Goal: Transaction & Acquisition: Download file/media

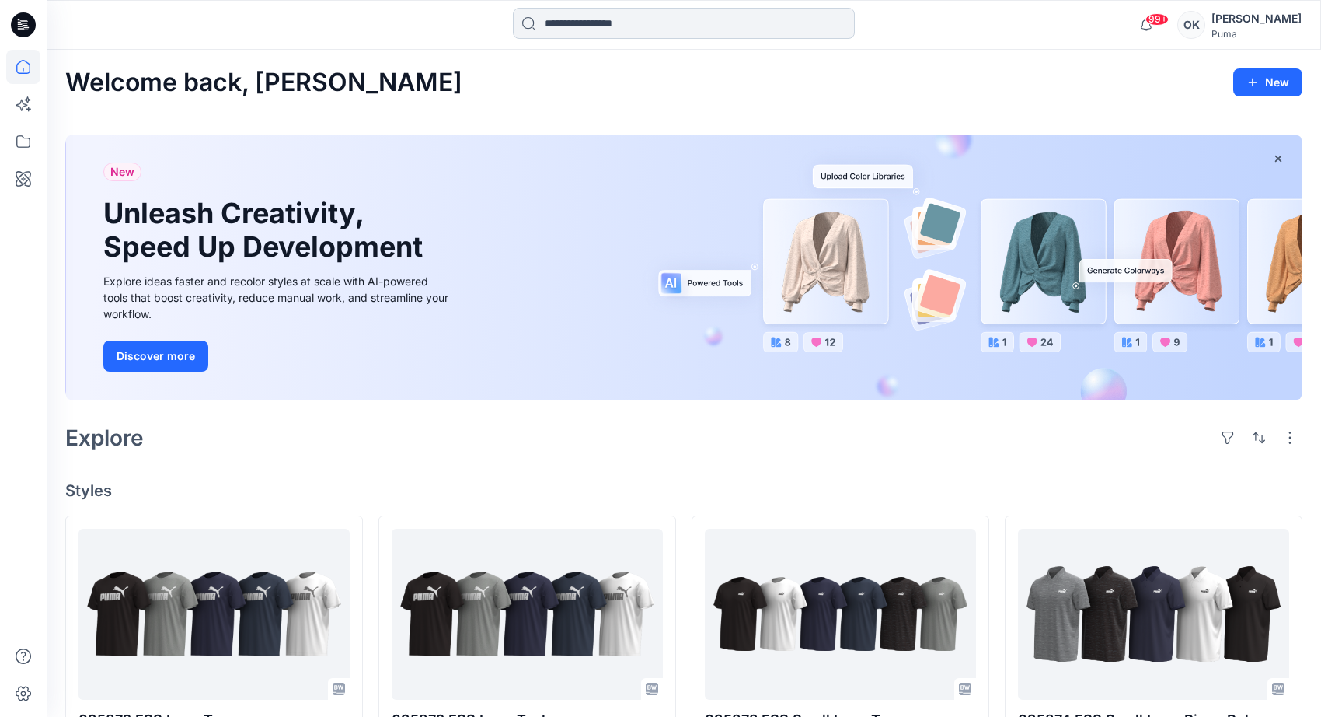
click at [749, 24] on input at bounding box center [684, 23] width 342 height 31
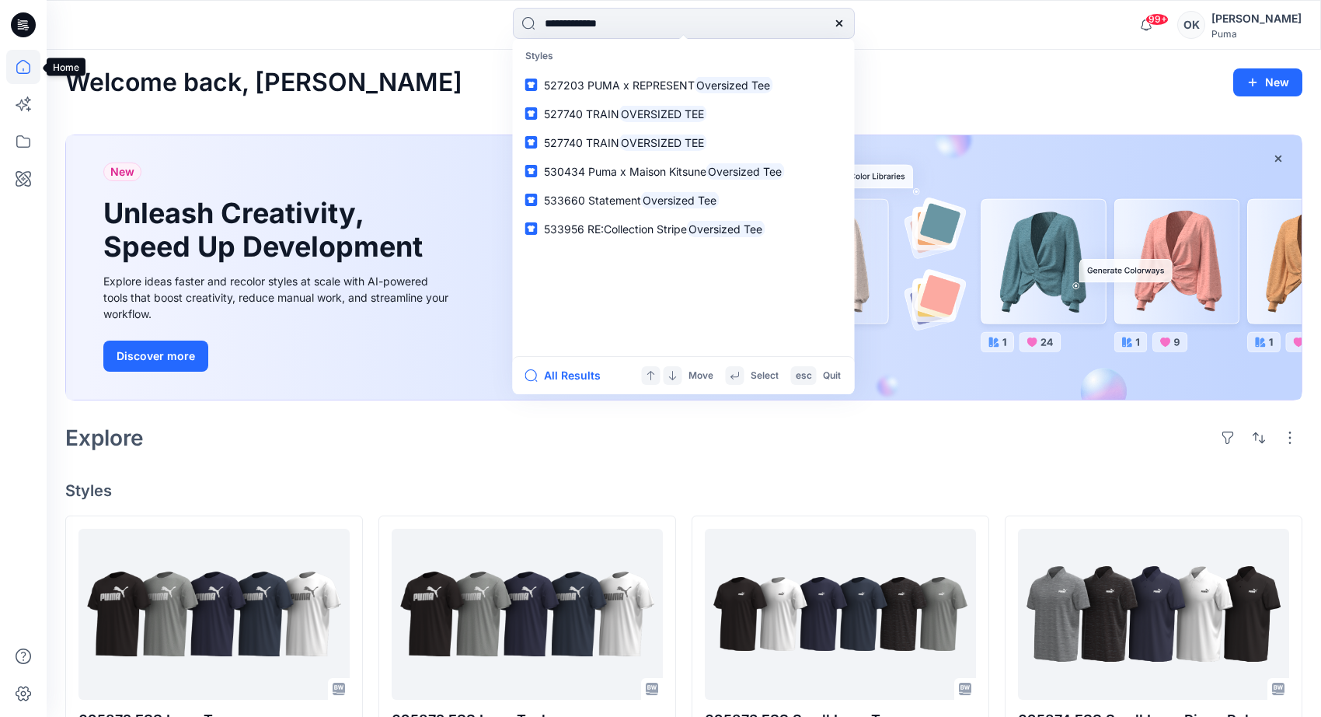
type input "**********"
click at [20, 61] on icon at bounding box center [23, 67] width 34 height 34
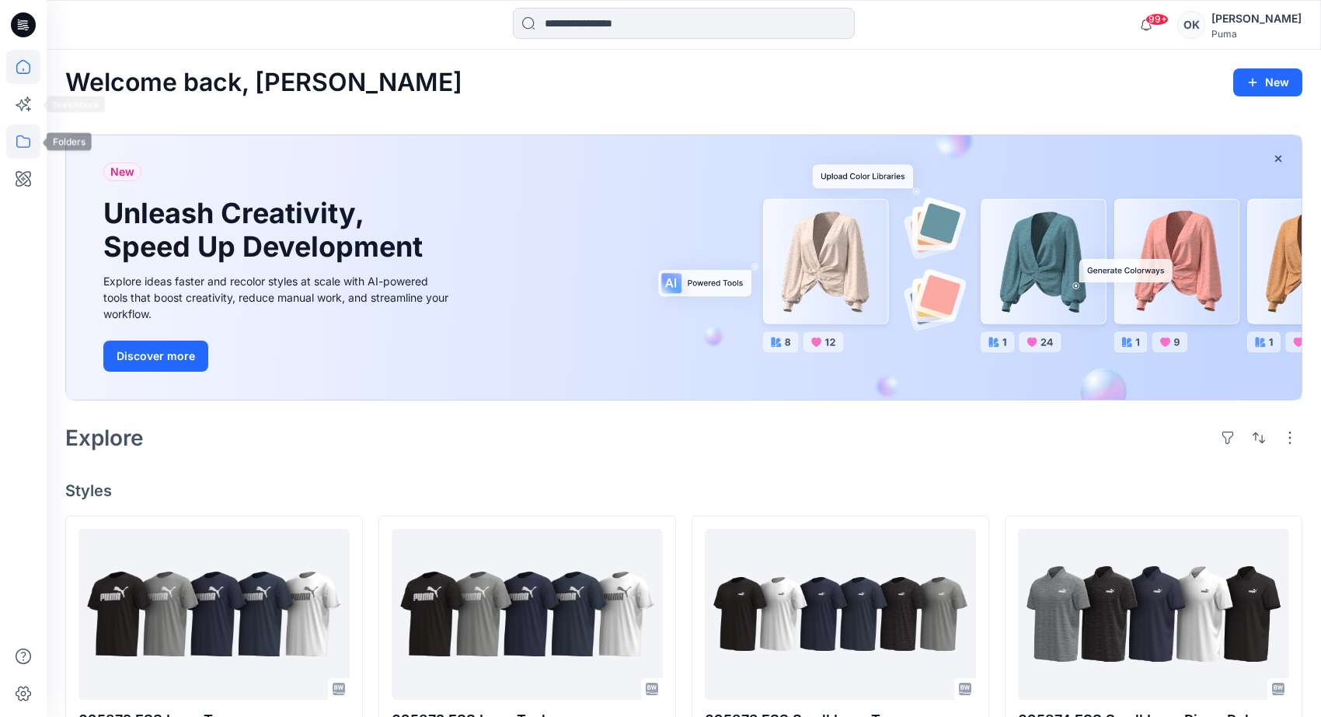
click at [28, 134] on icon at bounding box center [23, 141] width 34 height 34
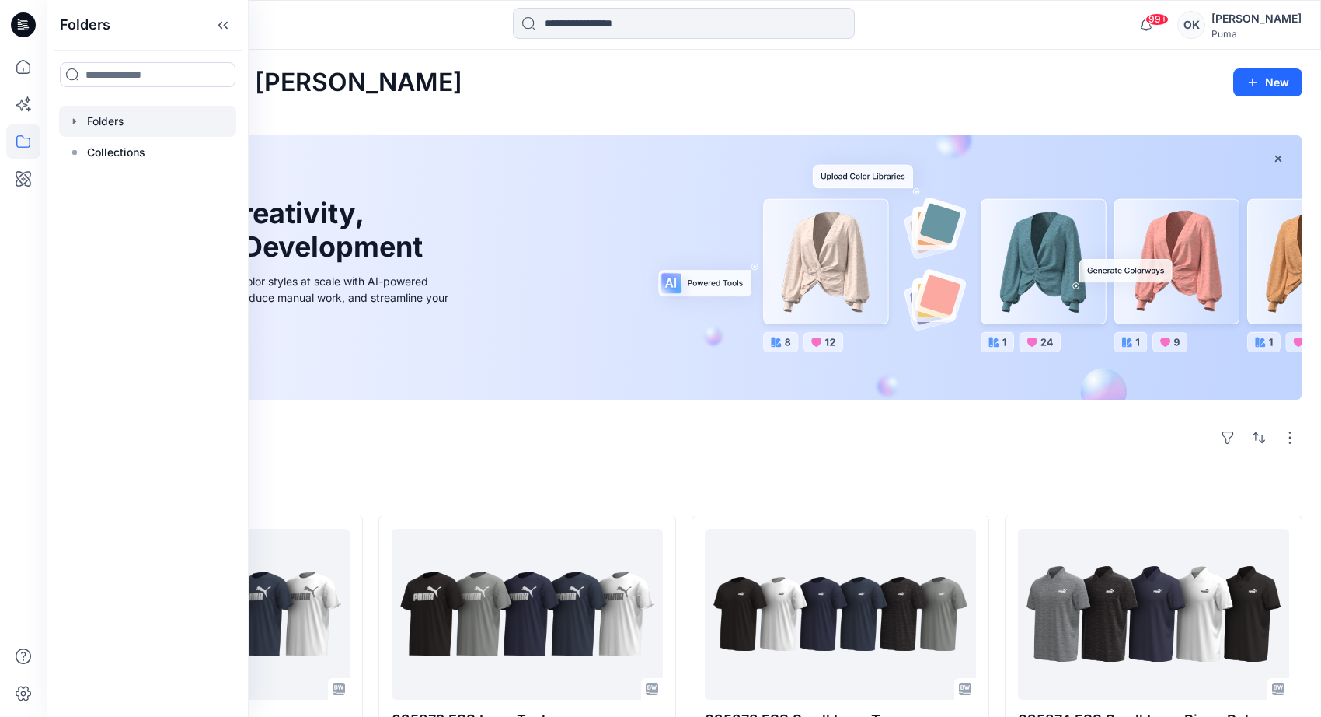
click at [95, 124] on div at bounding box center [147, 121] width 177 height 31
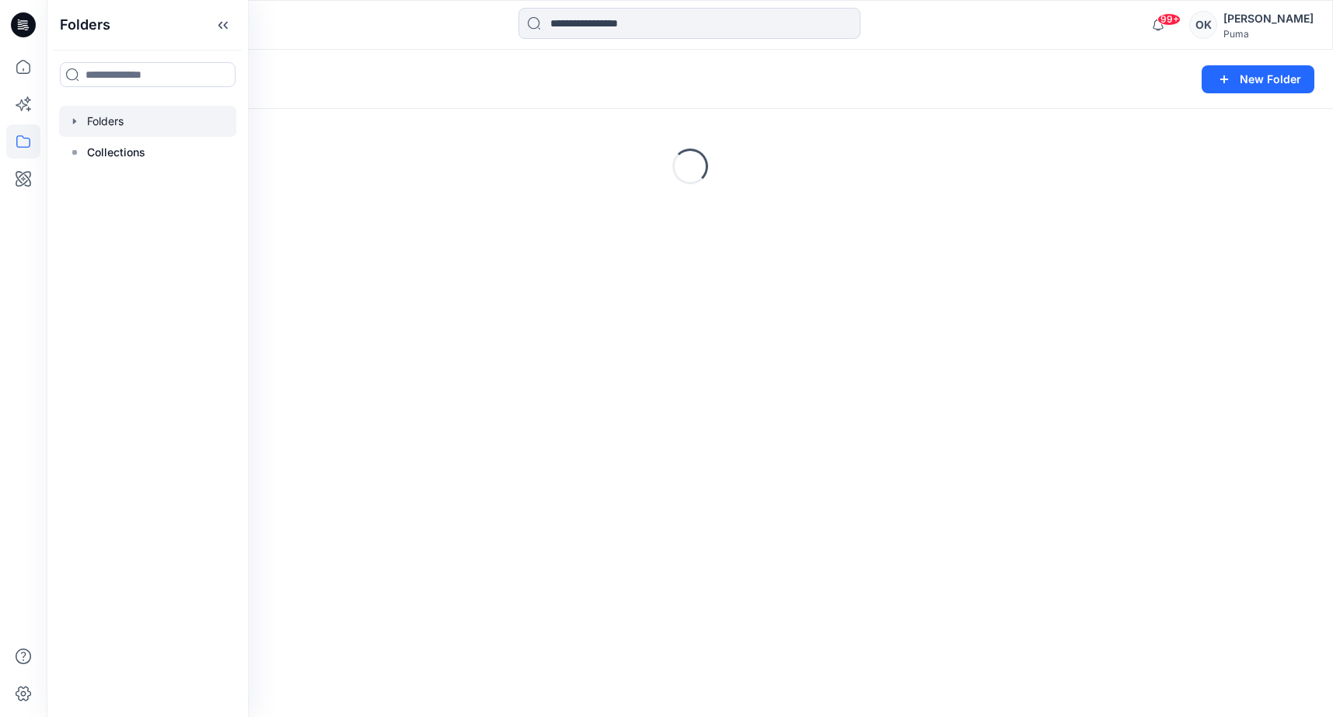
click at [73, 119] on icon "button" at bounding box center [74, 120] width 3 height 5
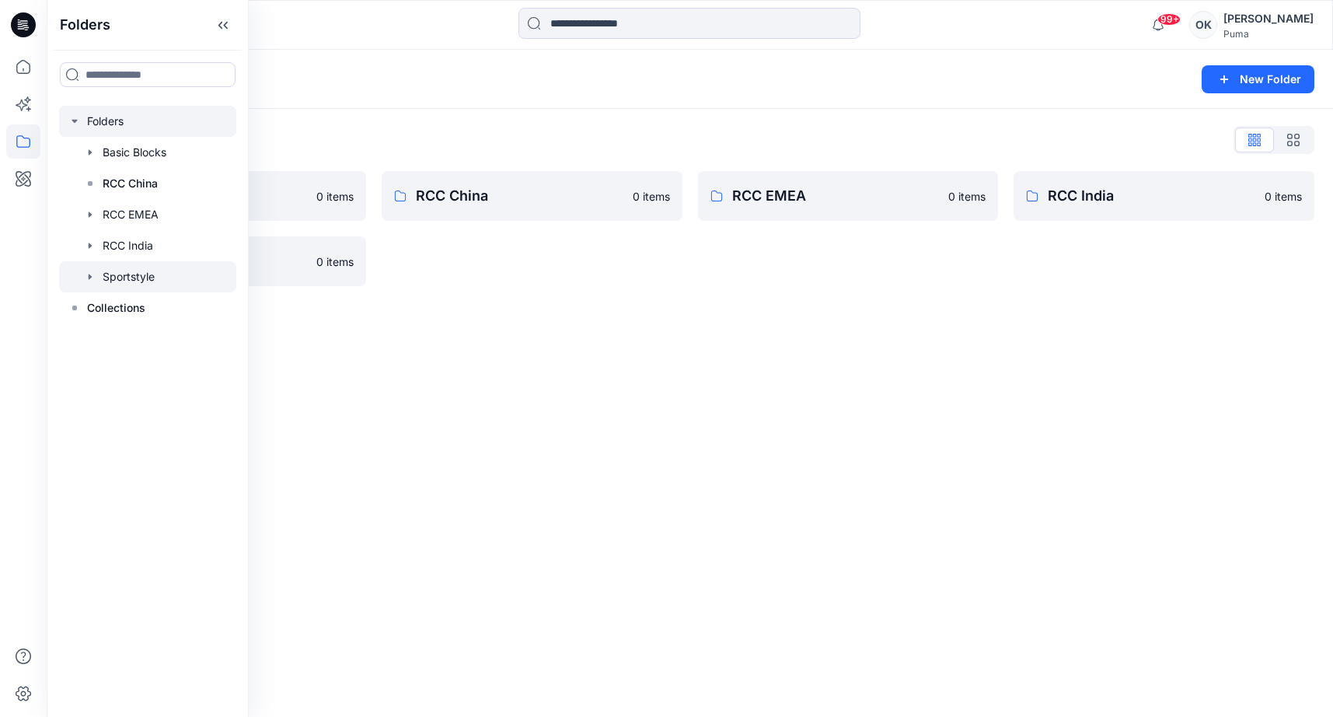
click at [96, 275] on icon "button" at bounding box center [90, 276] width 12 height 12
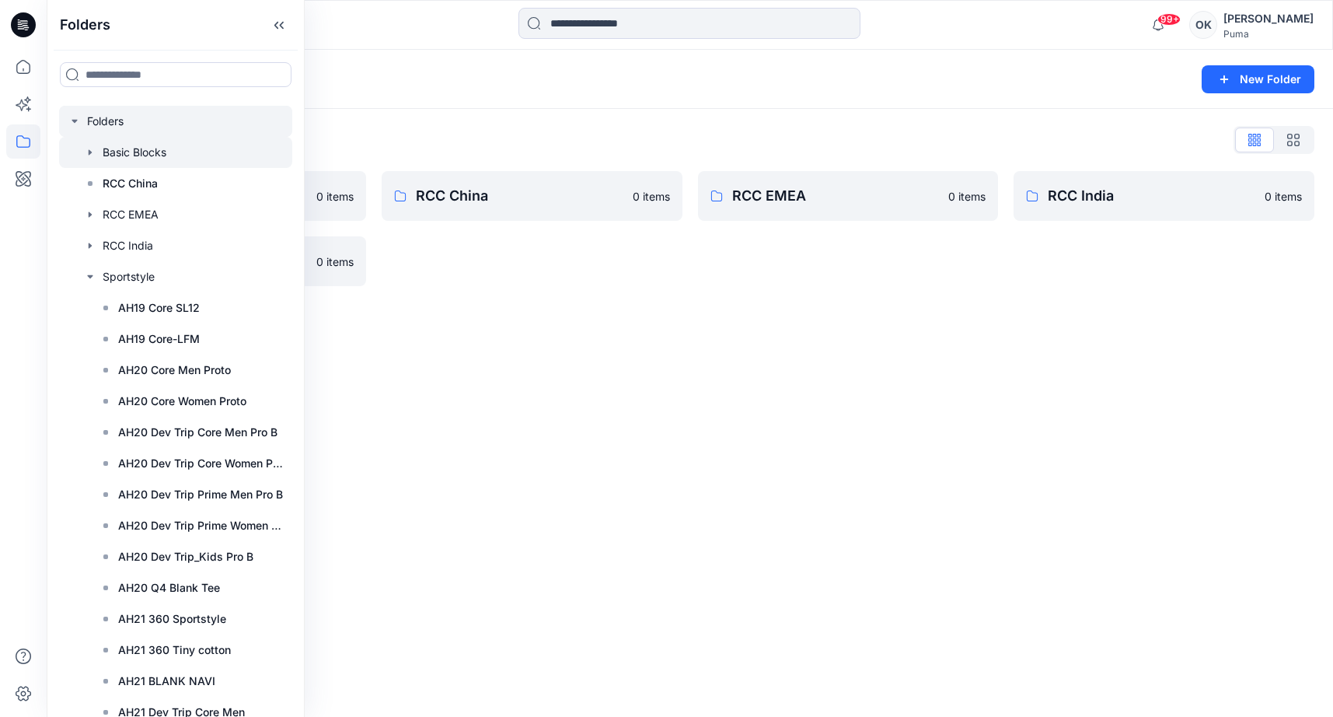
click at [87, 153] on icon "button" at bounding box center [90, 152] width 12 height 12
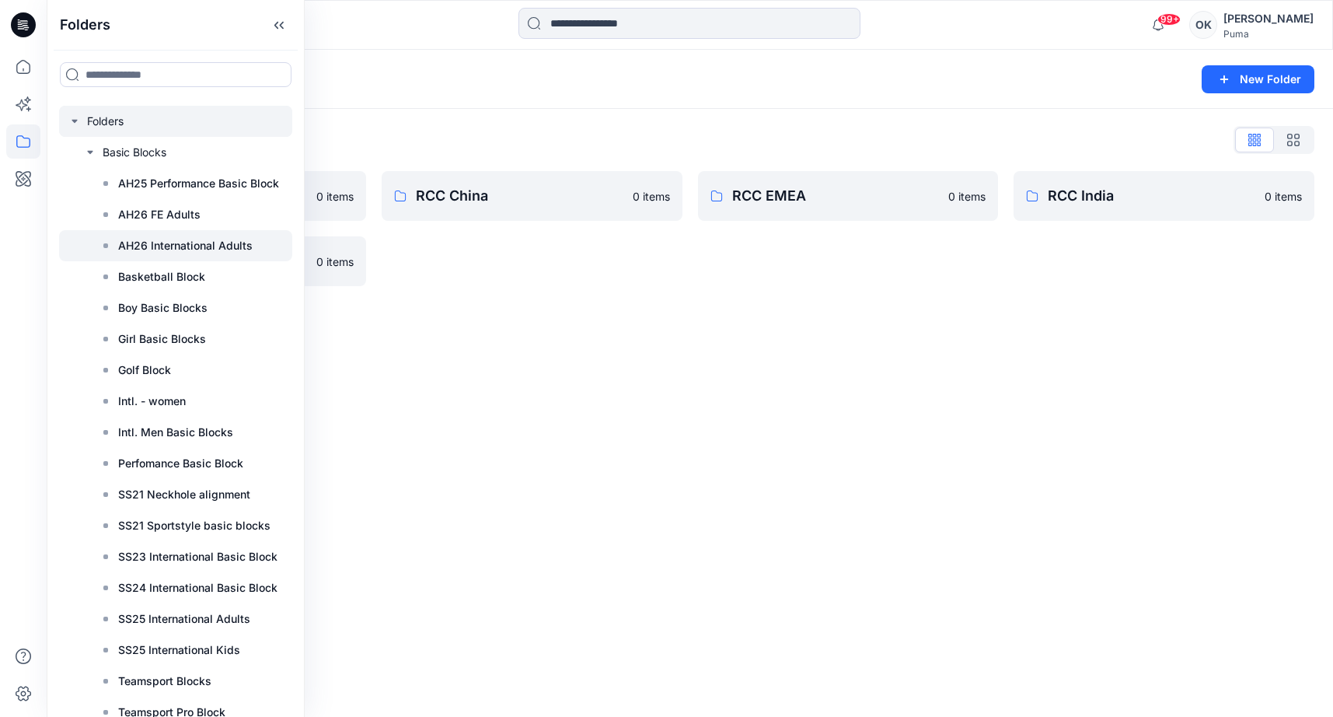
click at [186, 248] on p "AH26 International Adults" at bounding box center [185, 245] width 134 height 19
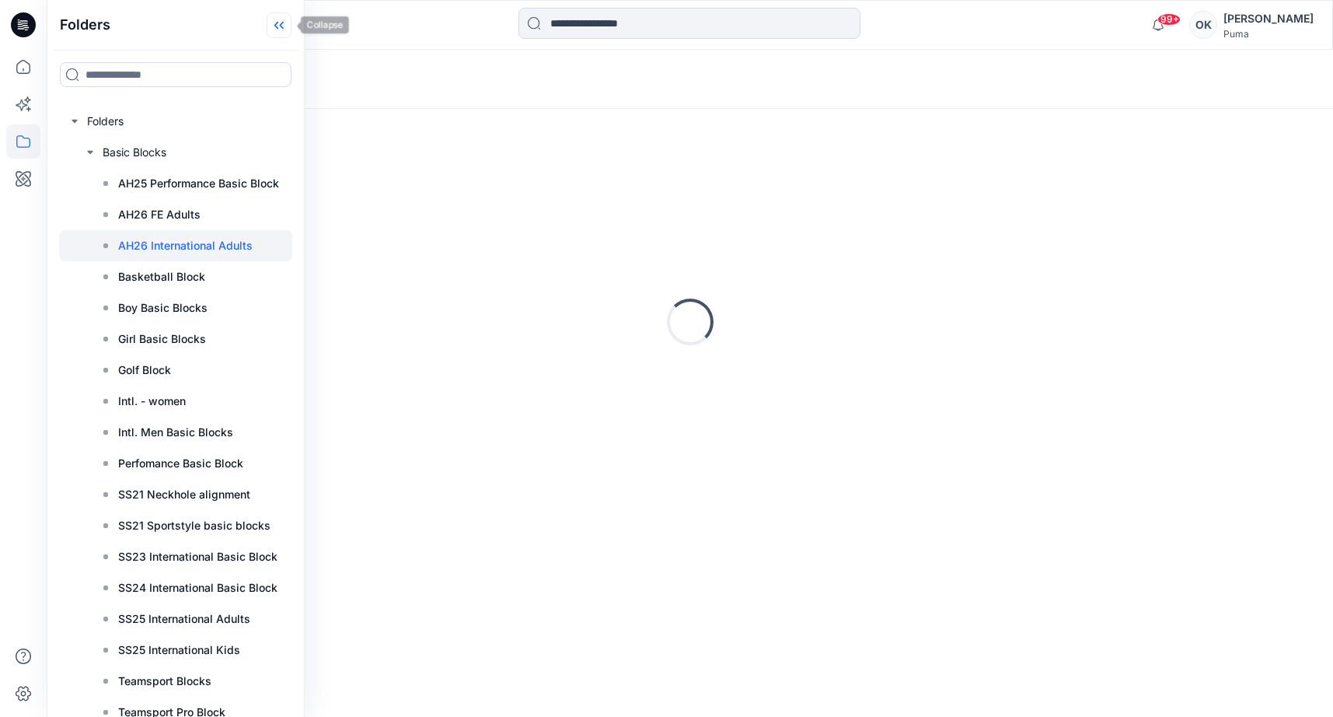
click at [285, 24] on icon at bounding box center [279, 25] width 25 height 26
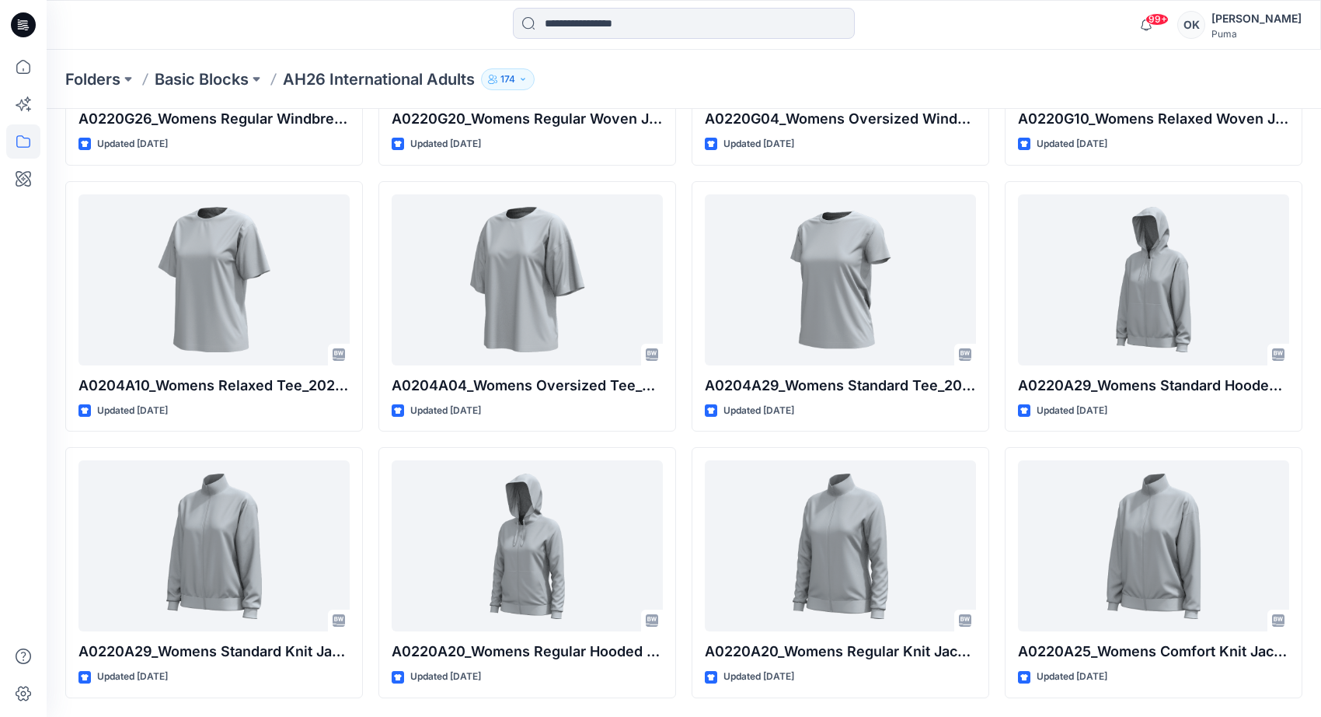
scroll to position [4256, 0]
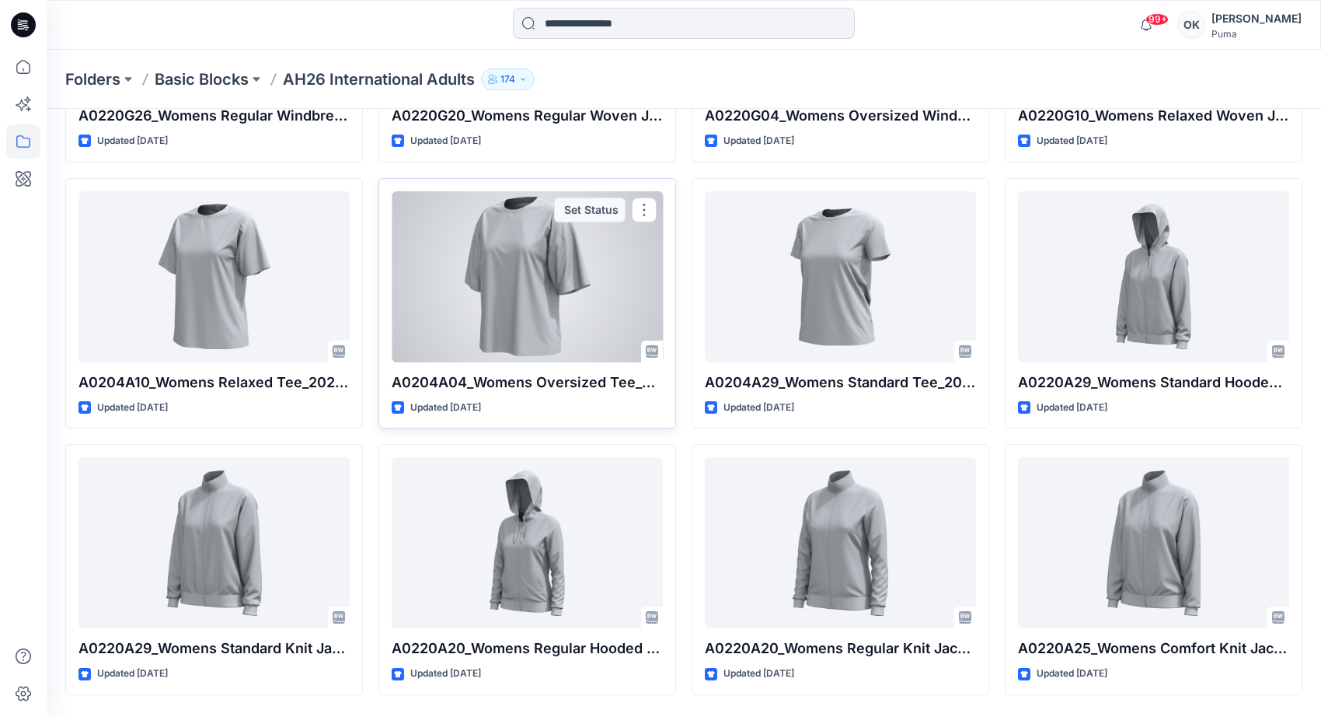
click at [548, 305] on div at bounding box center [527, 276] width 271 height 171
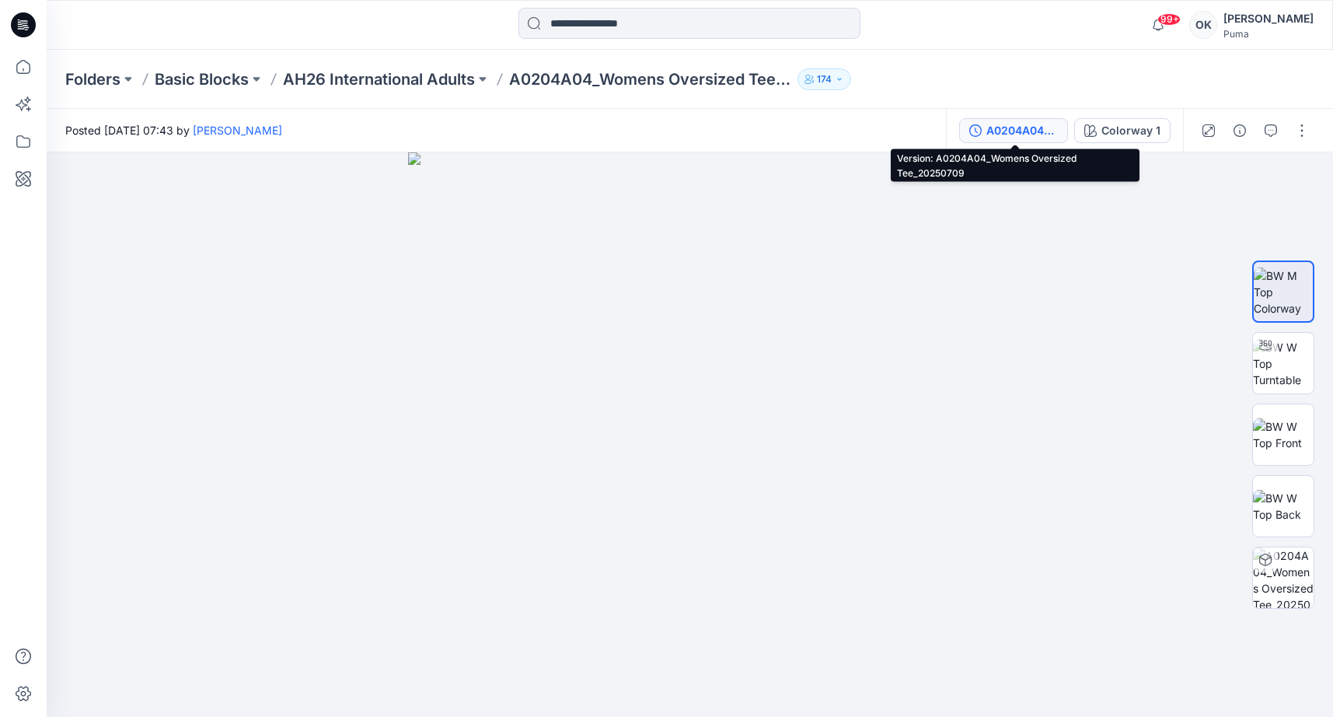
click at [1046, 123] on div "A0204A04_Womens Oversized Tee_20250709" at bounding box center [1021, 130] width 71 height 17
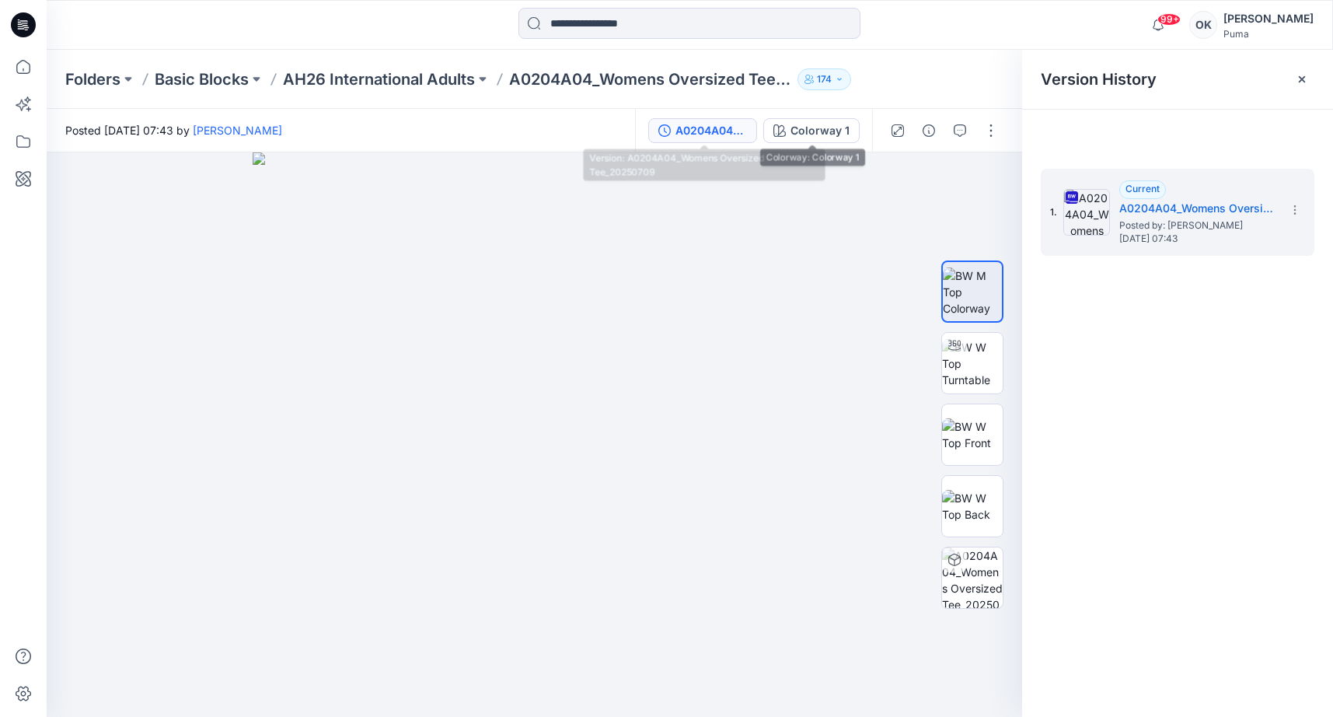
click at [736, 134] on div "A0204A04_Womens Oversized Tee_20250709" at bounding box center [710, 130] width 71 height 17
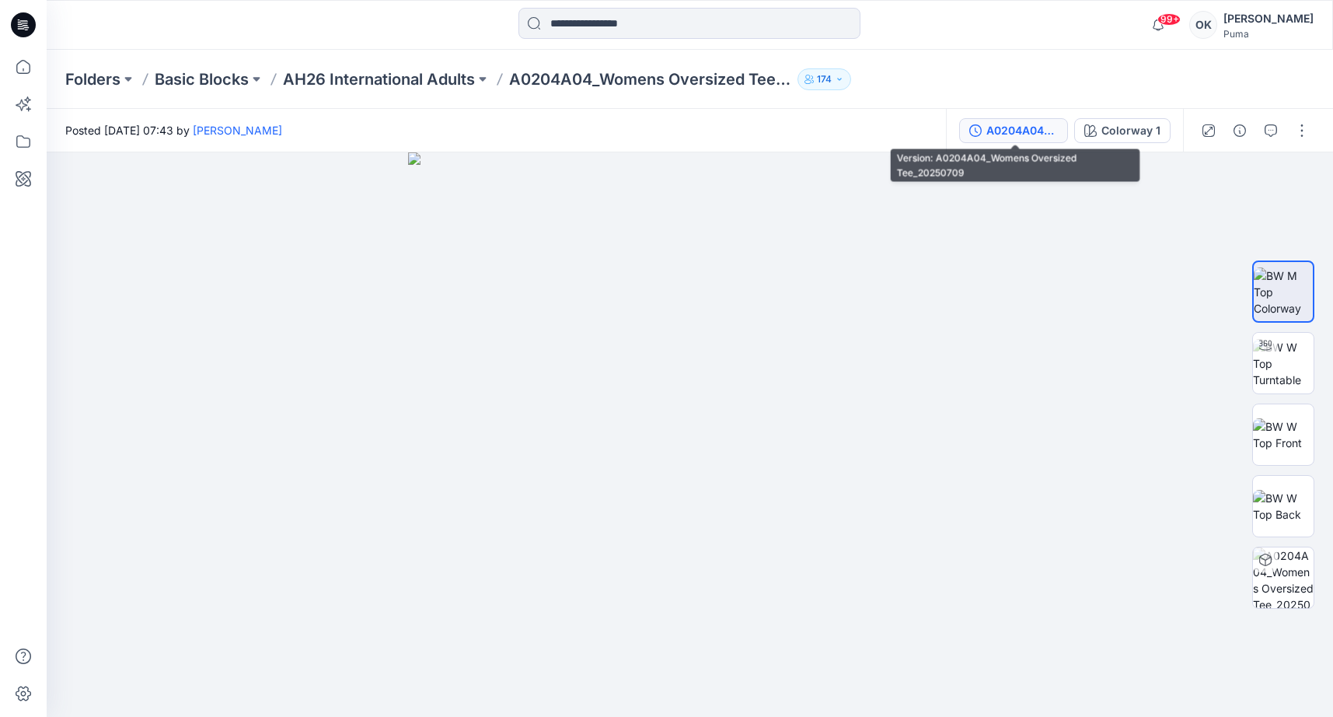
click at [1042, 122] on div "A0204A04_Womens Oversized Tee_20250709" at bounding box center [1021, 130] width 71 height 17
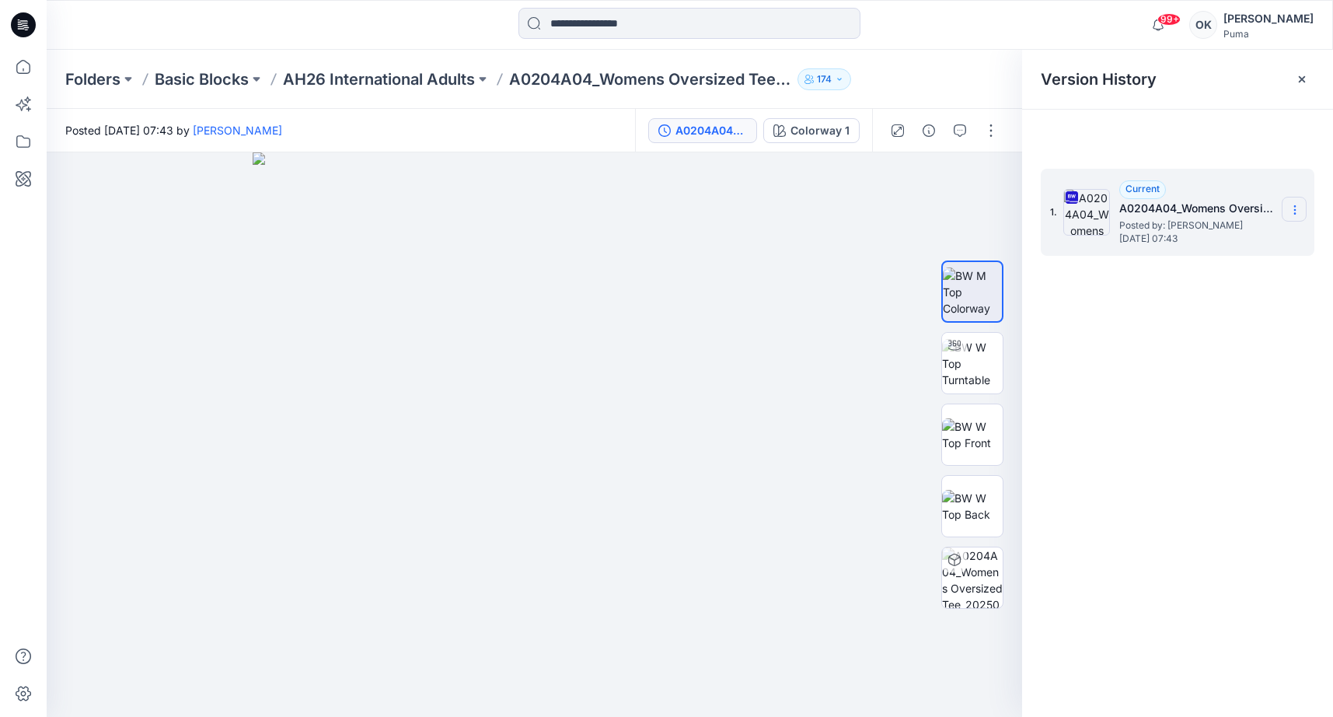
click at [1292, 209] on icon at bounding box center [1294, 210] width 12 height 12
click at [1241, 256] on div "Download Source BW File" at bounding box center [1211, 239] width 187 height 37
click at [1240, 251] on div "Download Source BW File" at bounding box center [1211, 240] width 180 height 31
